Goal: Obtain resource: Download file/media

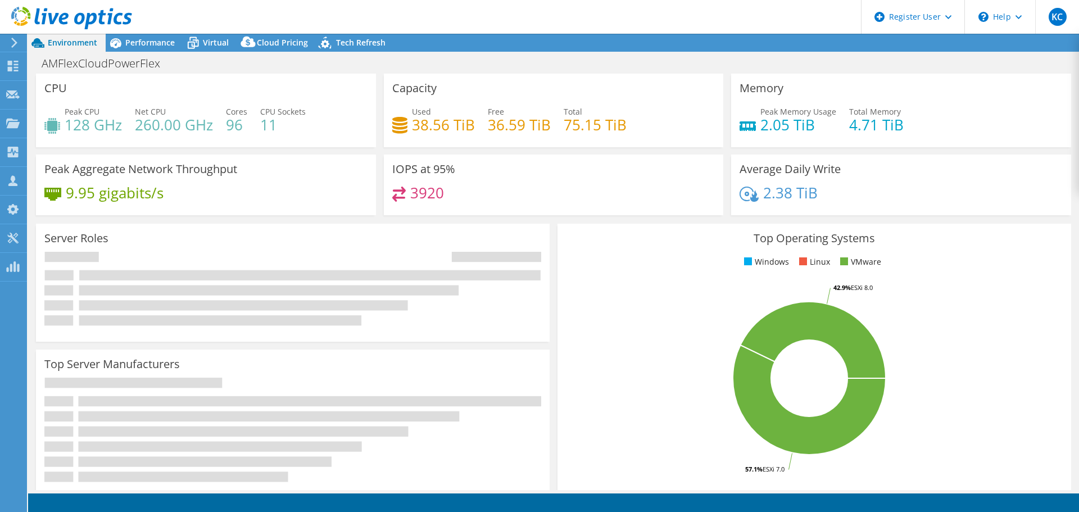
select select "USD"
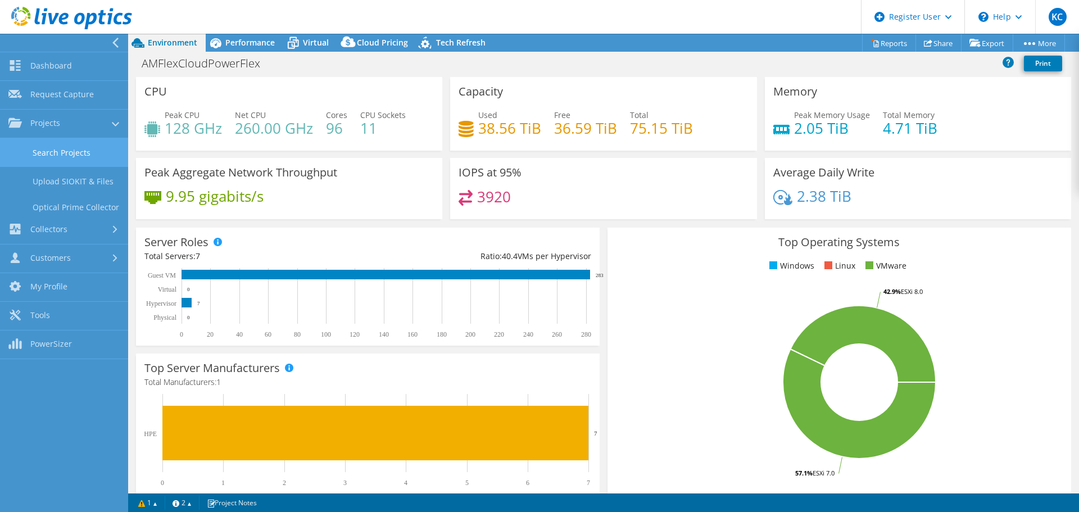
click at [19, 160] on link "Search Projects" at bounding box center [64, 152] width 128 height 29
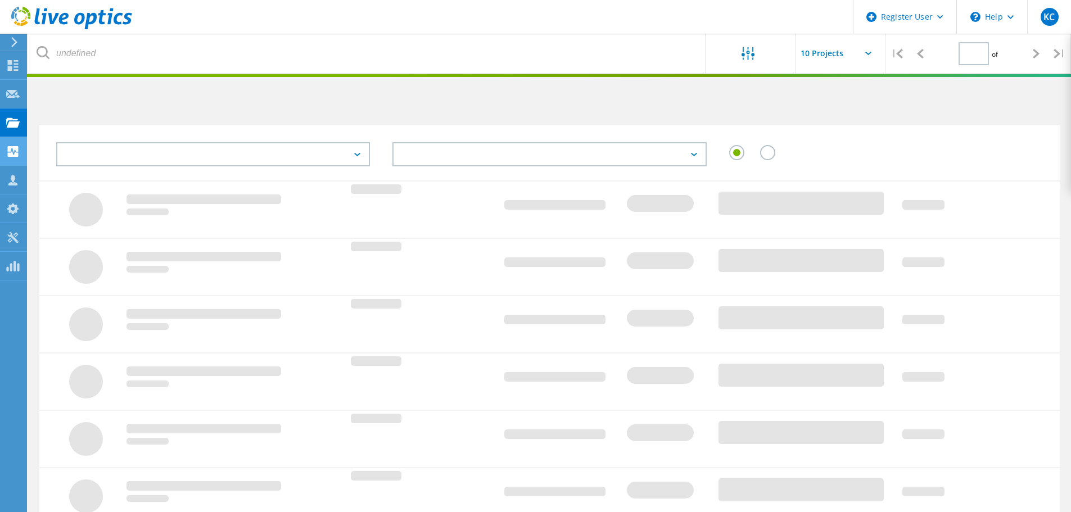
type input "1"
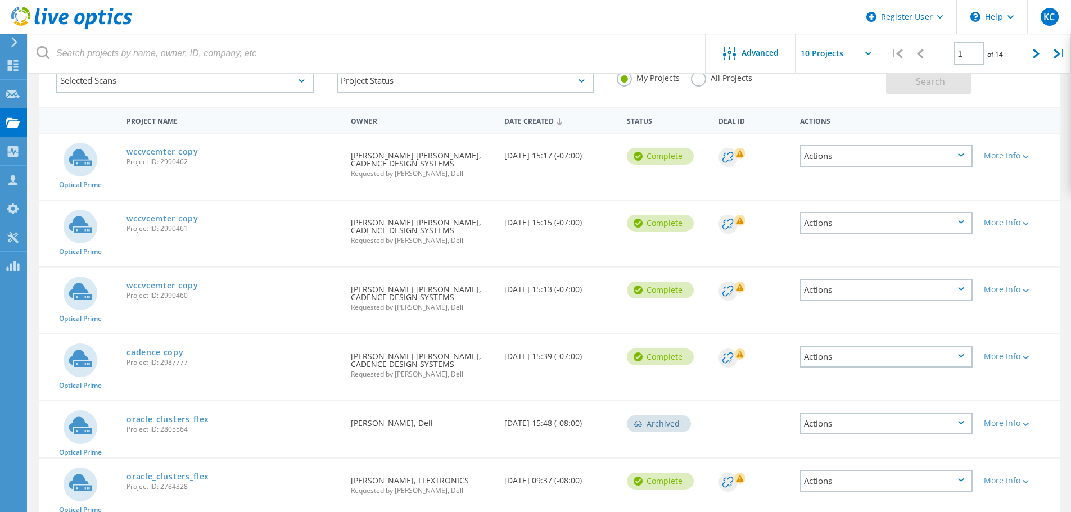
scroll to position [112, 0]
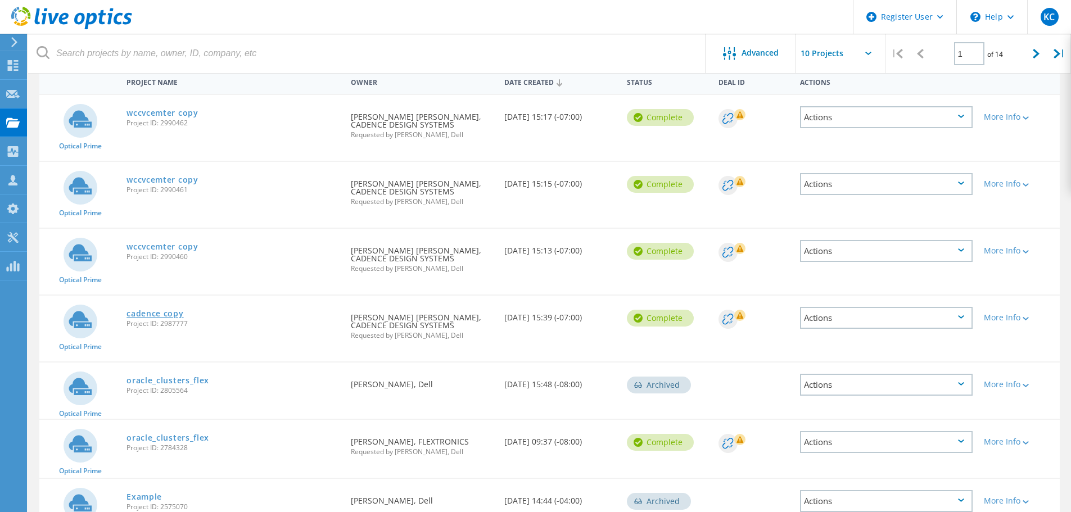
click at [168, 315] on link "cadence copy" at bounding box center [154, 314] width 57 height 8
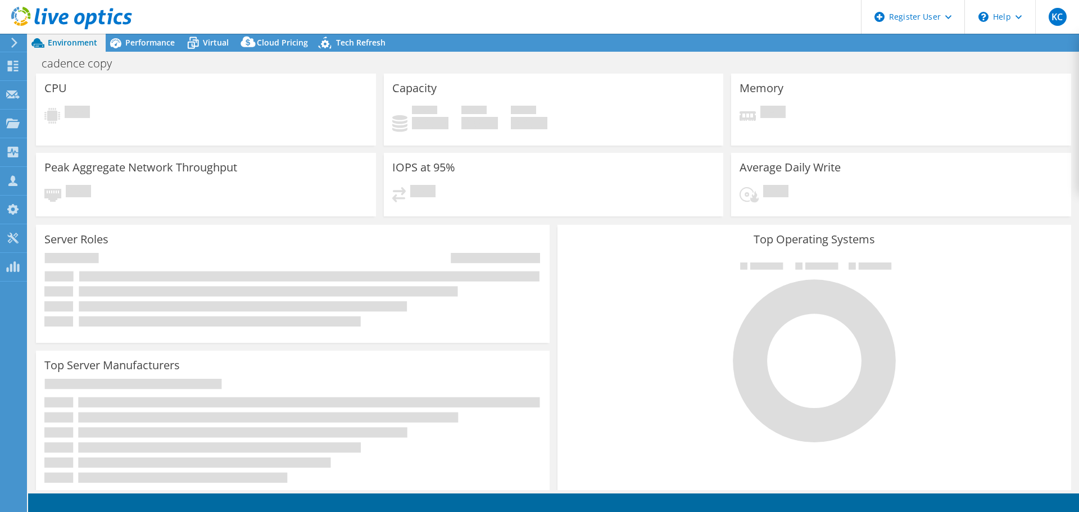
select select "USD"
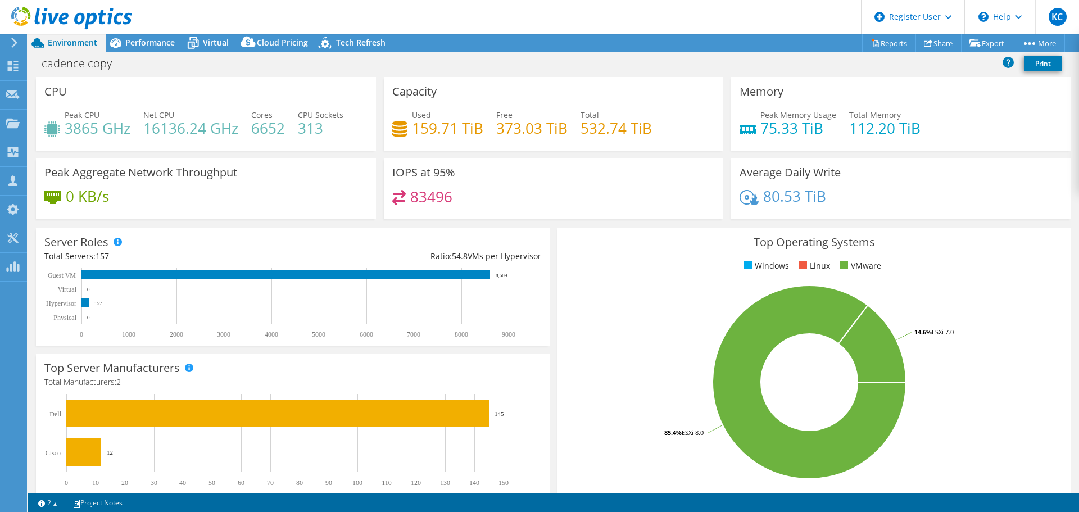
click at [121, 37] on div at bounding box center [66, 19] width 132 height 38
click at [121, 42] on icon at bounding box center [116, 43] width 20 height 20
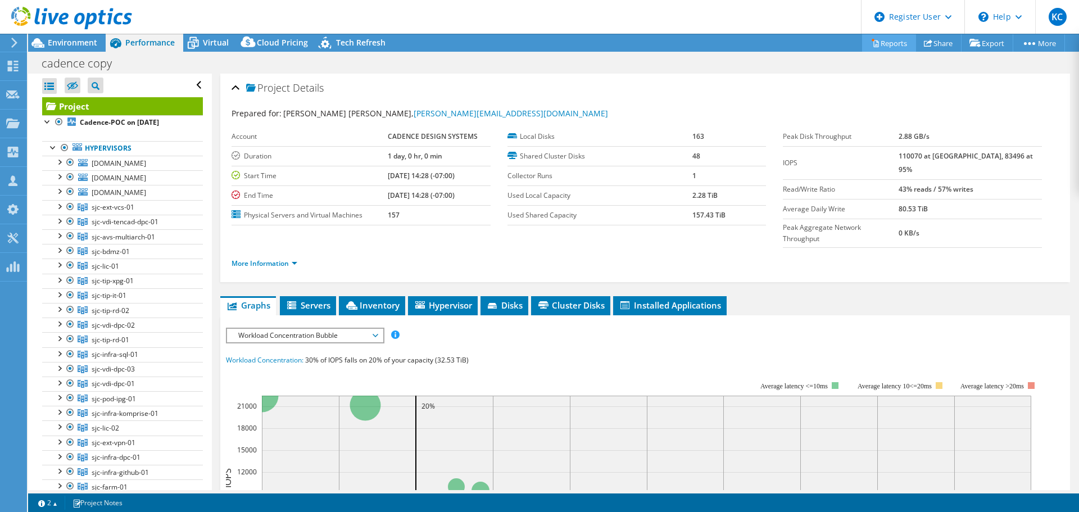
click at [883, 47] on link "Reports" at bounding box center [889, 42] width 54 height 17
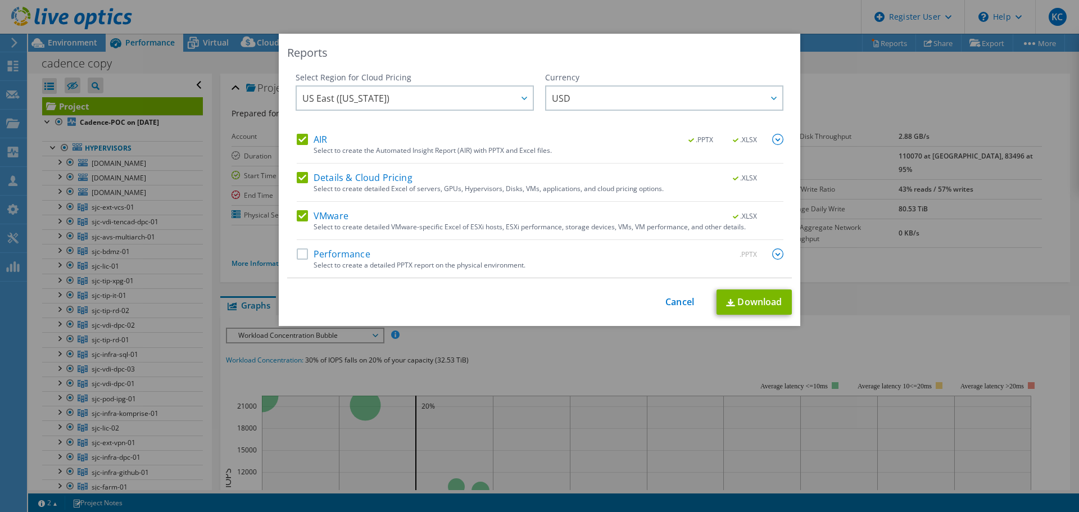
click at [297, 260] on div "Performance .PPTX" at bounding box center [540, 254] width 487 height 13
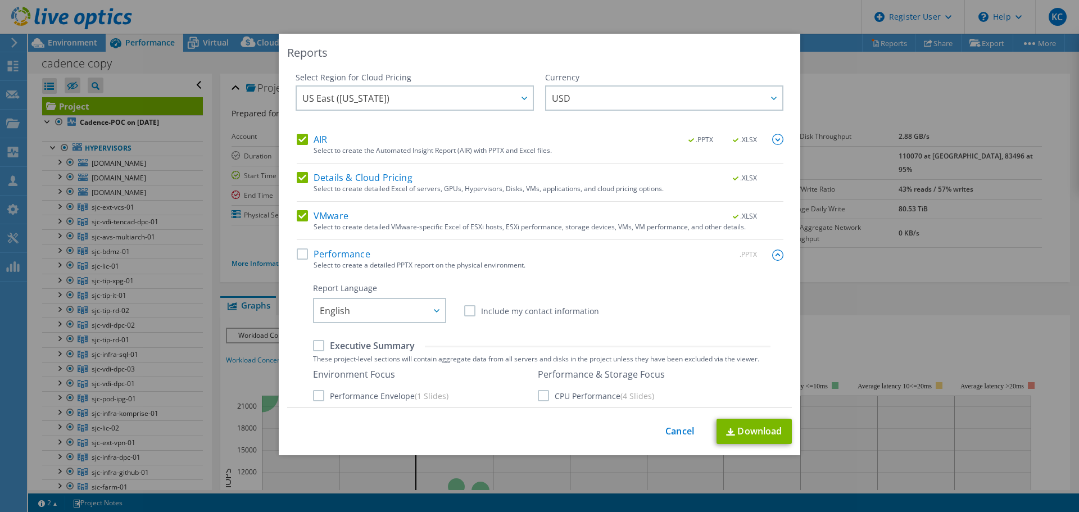
click at [300, 256] on label "Performance" at bounding box center [334, 253] width 74 height 11
click at [0, 0] on input "Performance" at bounding box center [0, 0] width 0 height 0
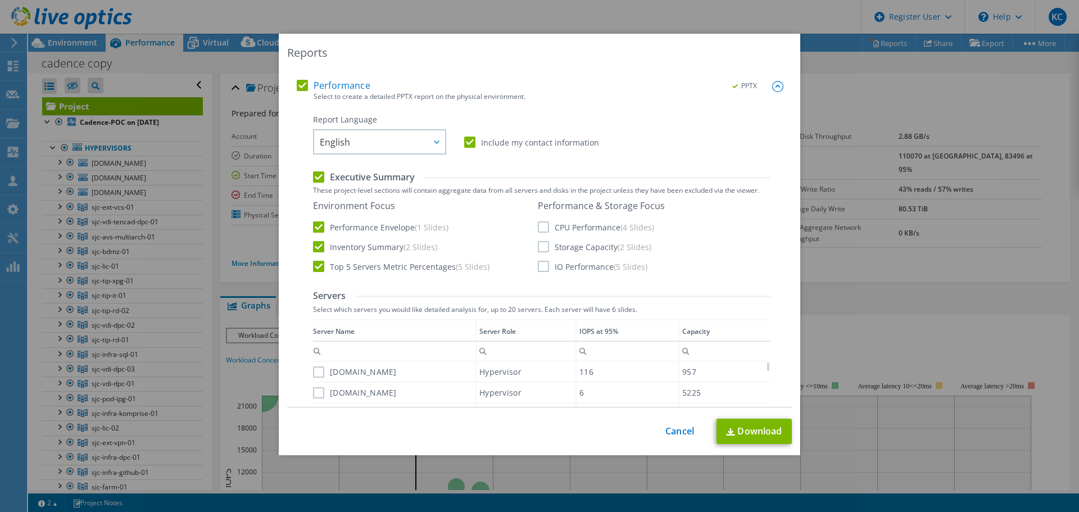
click at [591, 267] on label "IO Performance (5 Slides)" at bounding box center [593, 266] width 110 height 11
click at [0, 0] on input "IO Performance (5 Slides)" at bounding box center [0, 0] width 0 height 0
click at [762, 428] on link "Download" at bounding box center [754, 431] width 75 height 25
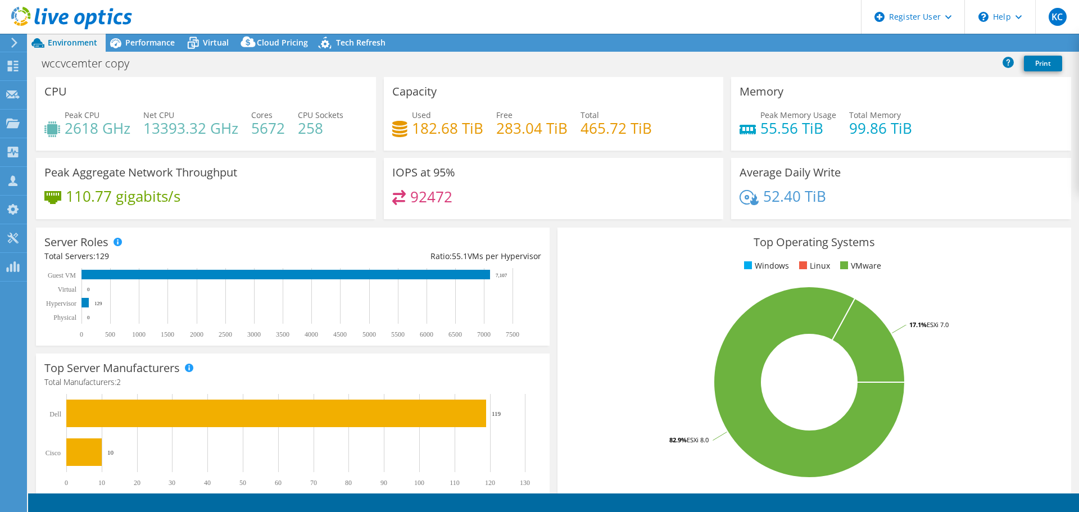
select select "USD"
click at [151, 35] on div "Performance" at bounding box center [145, 43] width 78 height 18
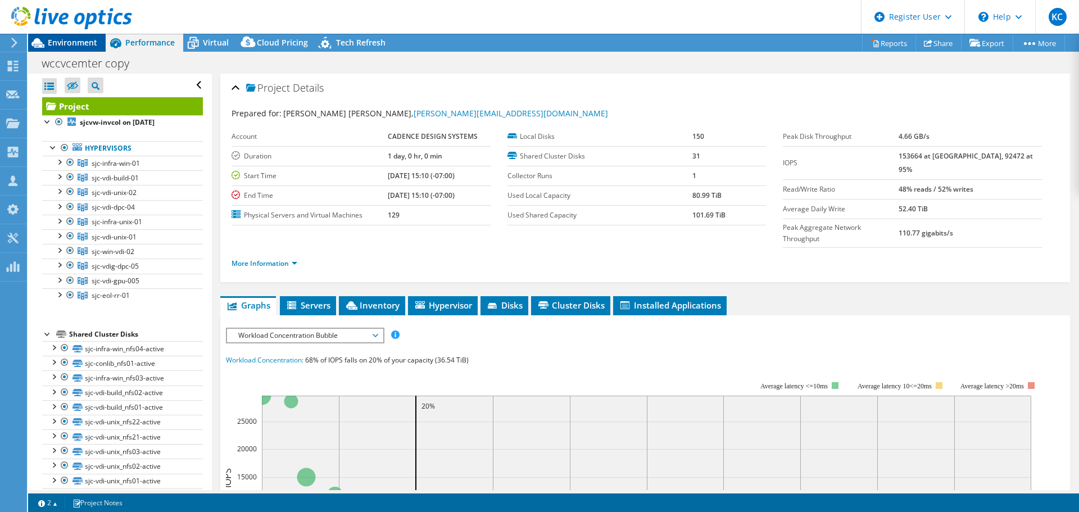
click at [74, 50] on div "Environment" at bounding box center [67, 43] width 78 height 18
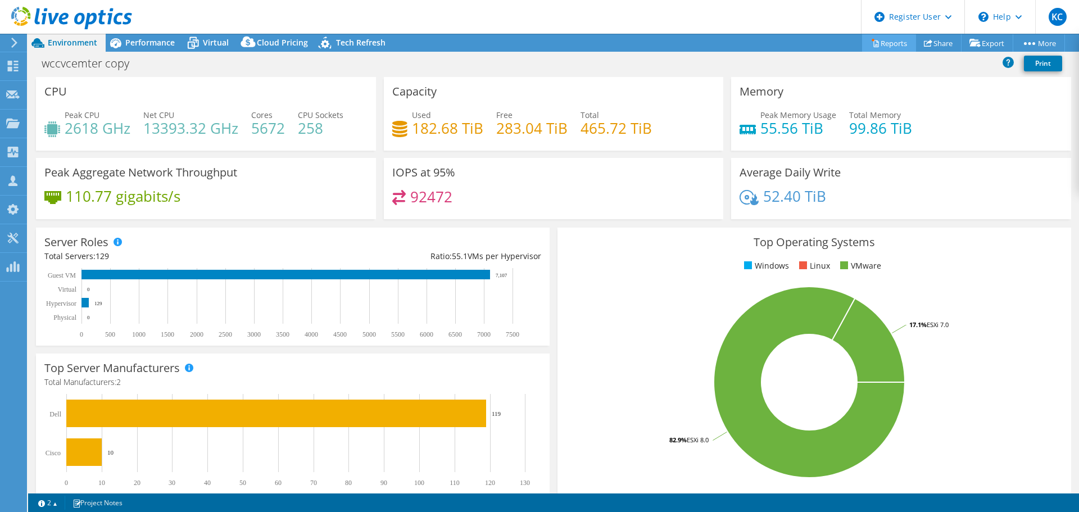
click at [886, 48] on link "Reports" at bounding box center [889, 42] width 54 height 17
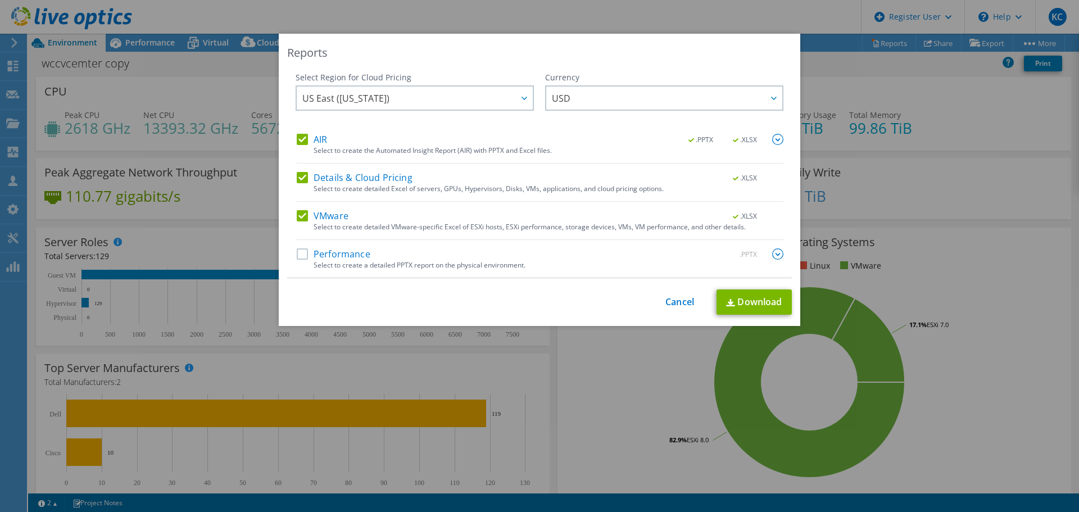
click at [297, 255] on label "Performance" at bounding box center [334, 253] width 74 height 11
click at [0, 0] on input "Performance" at bounding box center [0, 0] width 0 height 0
click at [777, 253] on img at bounding box center [777, 253] width 11 height 11
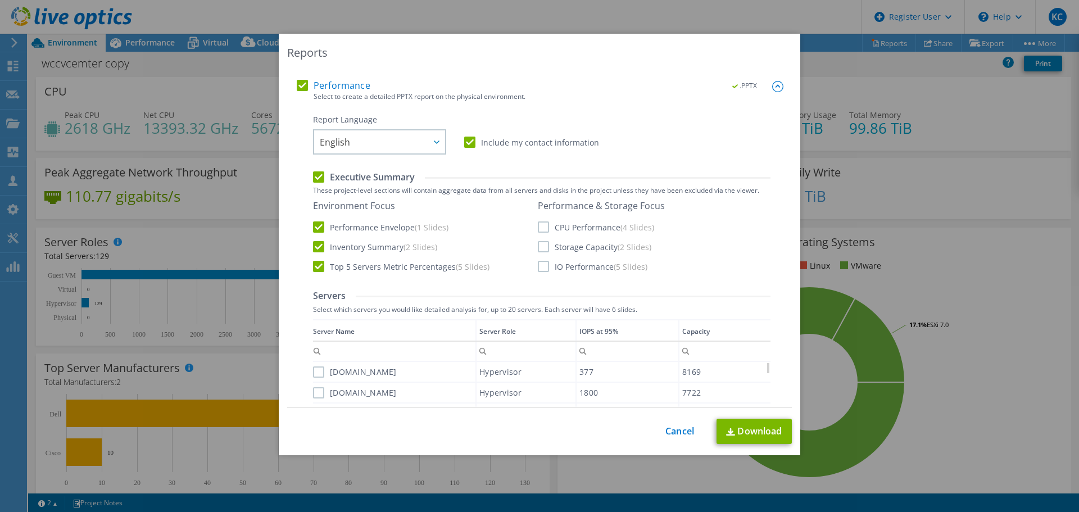
scroll to position [225, 0]
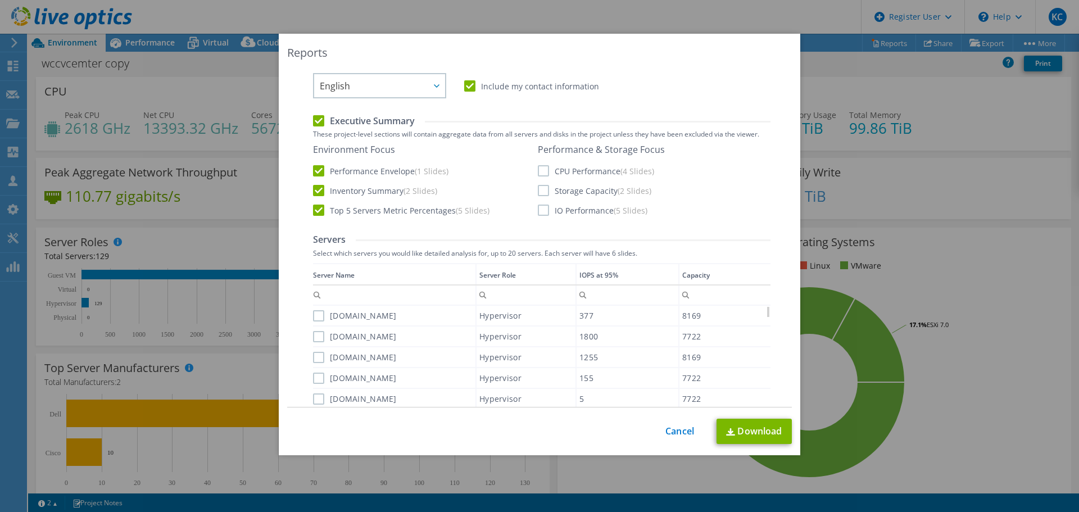
click at [583, 213] on label "IO Performance (5 Slides)" at bounding box center [593, 210] width 110 height 11
click at [0, 0] on input "IO Performance (5 Slides)" at bounding box center [0, 0] width 0 height 0
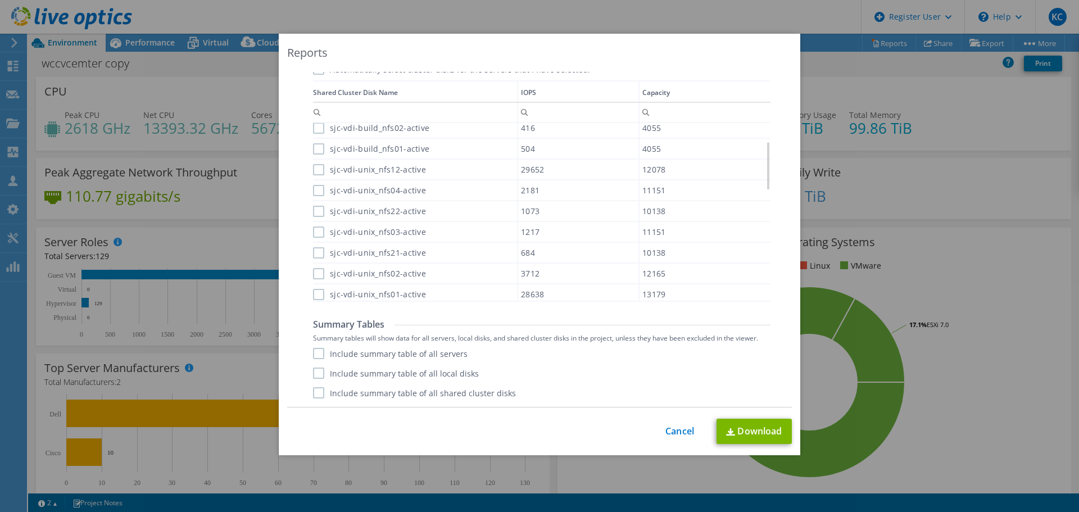
scroll to position [135, 0]
click at [736, 428] on link "Download" at bounding box center [754, 431] width 75 height 25
